Goal: Find specific page/section: Find specific page/section

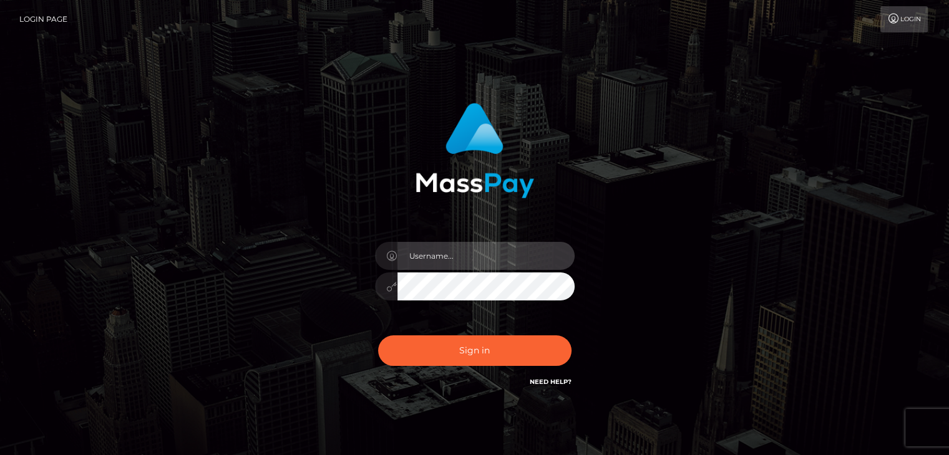
click at [480, 251] on input "text" at bounding box center [485, 256] width 177 height 28
click at [522, 268] on input "text" at bounding box center [485, 256] width 177 height 28
type input "[PERSON_NAME]"
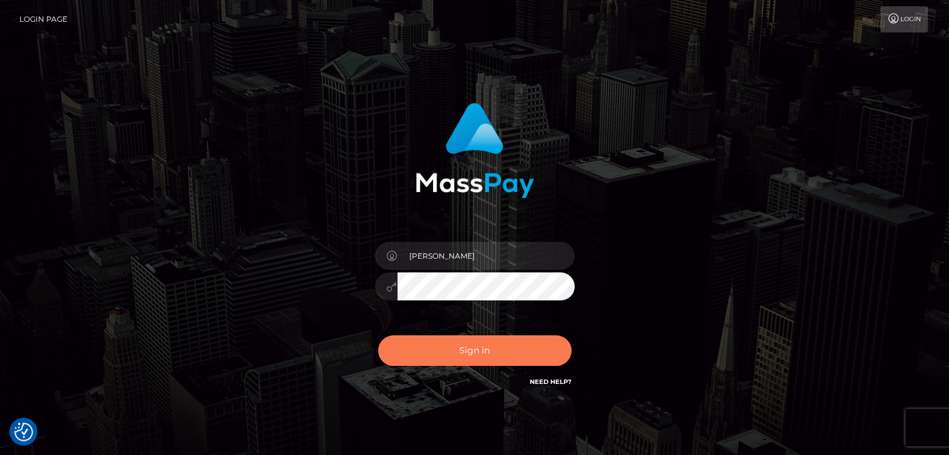
click at [525, 352] on button "Sign in" at bounding box center [474, 351] width 193 height 31
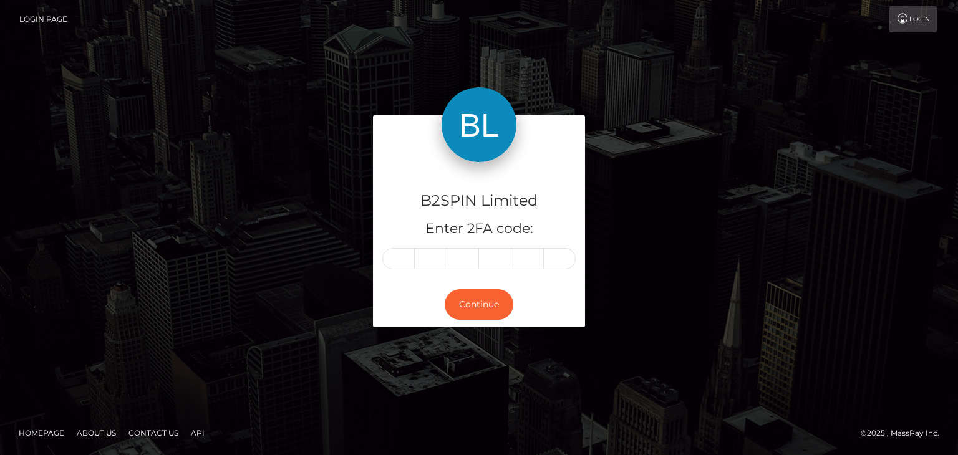
click at [392, 272] on div "B2SPIN Limited Enter 2FA code:" at bounding box center [479, 222] width 212 height 120
click at [396, 264] on input "text" at bounding box center [398, 258] width 32 height 21
paste input "9"
type input "9"
type input "3"
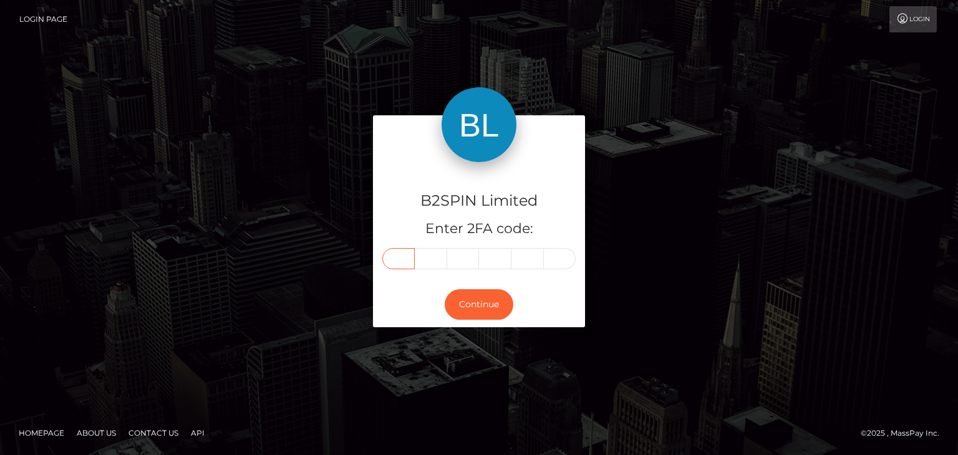
type input "0"
type input "7"
type input "6"
type input "5"
click at [475, 298] on button "Continue" at bounding box center [479, 305] width 69 height 31
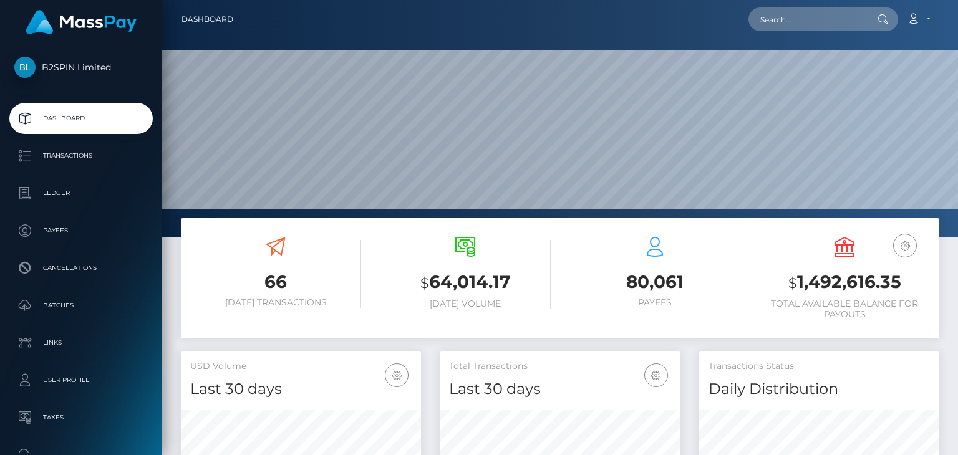
scroll to position [221, 240]
click at [851, 23] on input "text" at bounding box center [807, 19] width 117 height 24
paste input "d6267ddf-5bfa-4f9d-ac4b-676f68cfb2d4"
click at [854, 16] on input "d6267ddf-5bfa-4f9d-ac4b-676f68cfb2d4" at bounding box center [807, 19] width 117 height 24
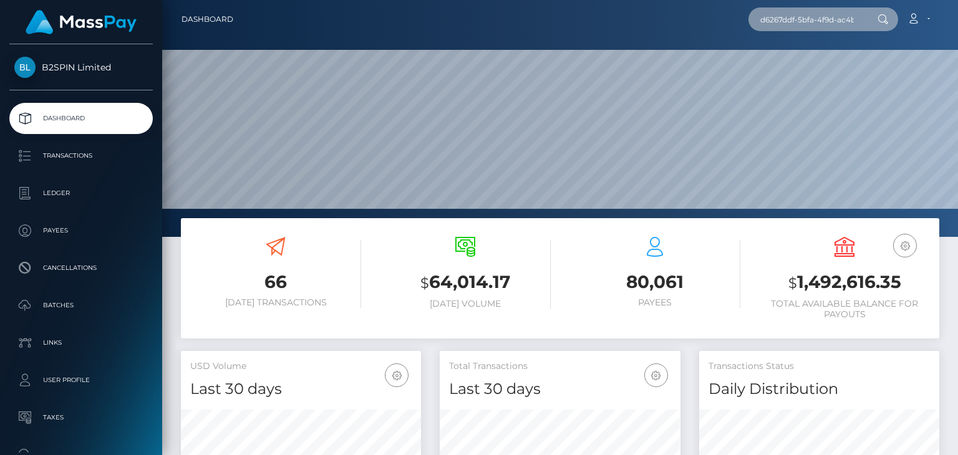
click at [854, 16] on input "d6267ddf-5bfa-4f9d-ac4b-676f68cfb2d4" at bounding box center [807, 19] width 117 height 24
paste input "2094382192"
type input "2094382192"
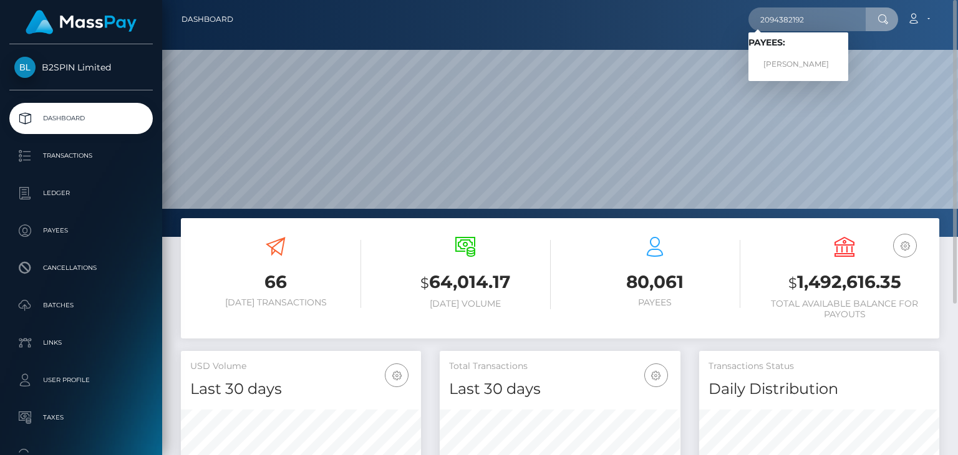
click at [795, 49] on span "Payees: JOEL GARCIA" at bounding box center [799, 56] width 100 height 39
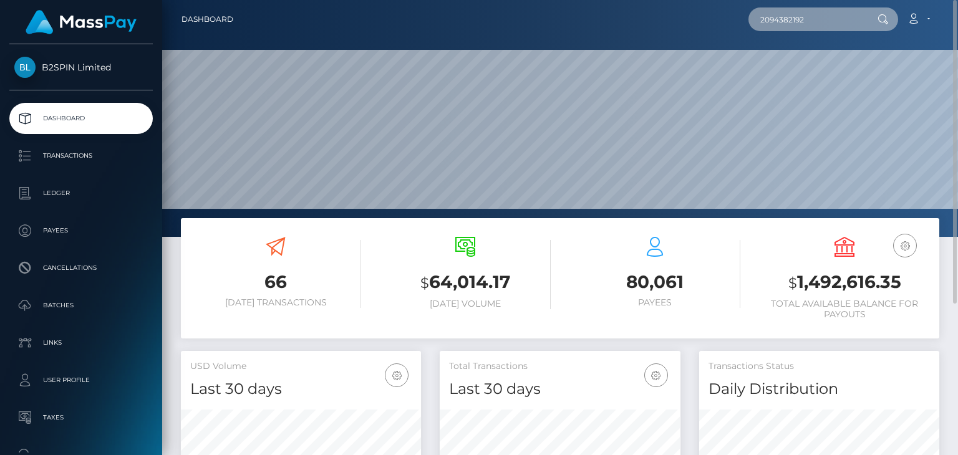
click at [811, 31] on input "2094382192" at bounding box center [807, 19] width 117 height 24
click at [827, 18] on input "2094382192" at bounding box center [807, 19] width 117 height 24
click at [823, 18] on input "2094382192" at bounding box center [807, 19] width 117 height 24
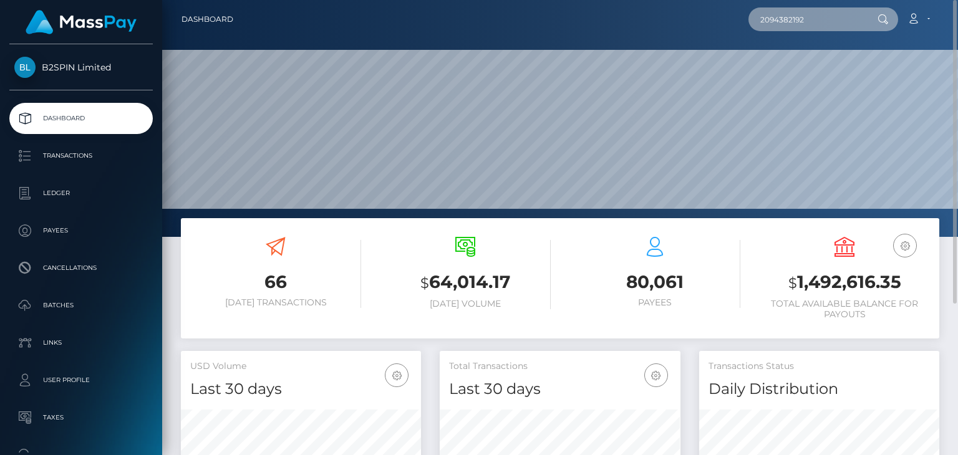
click at [821, 20] on input "2094382192" at bounding box center [807, 19] width 117 height 24
click at [774, 27] on input "2094382192" at bounding box center [807, 19] width 117 height 24
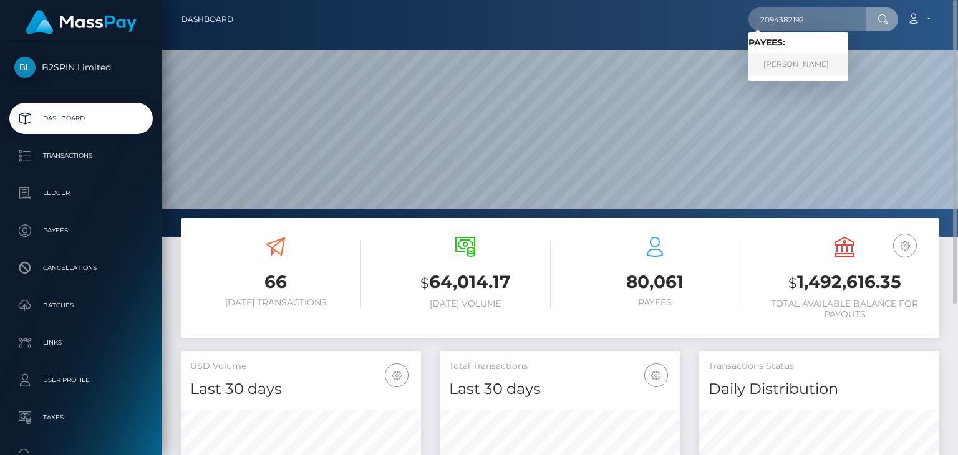
click at [789, 62] on link "JOEL GARCIA" at bounding box center [799, 64] width 100 height 23
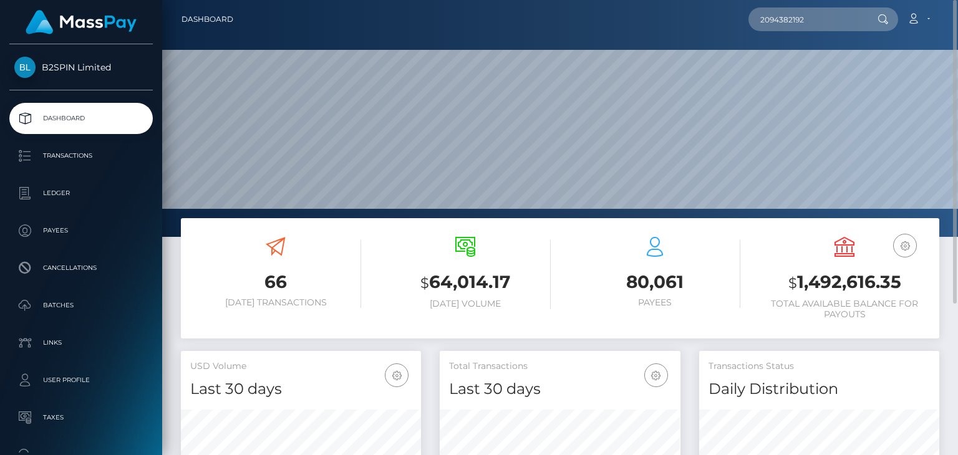
scroll to position [226, 0]
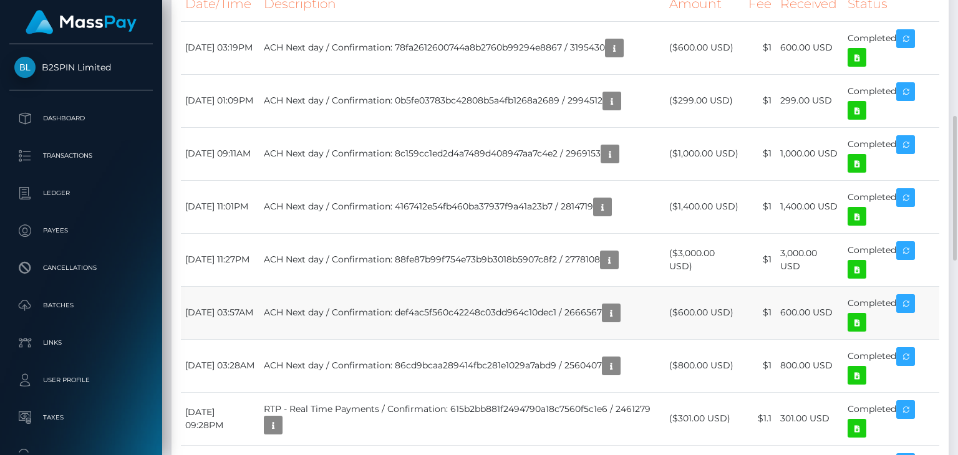
scroll to position [150, 240]
